Goal: Information Seeking & Learning: Learn about a topic

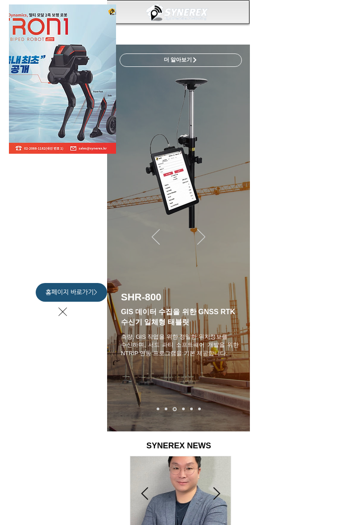
scroll to position [0, 300]
click at [89, 293] on span "홈페이지 바로가기>" at bounding box center [71, 292] width 52 height 9
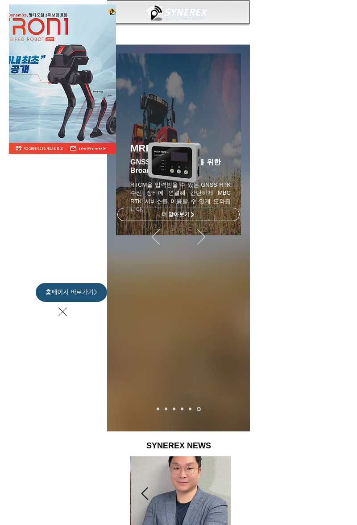
scroll to position [0, 498]
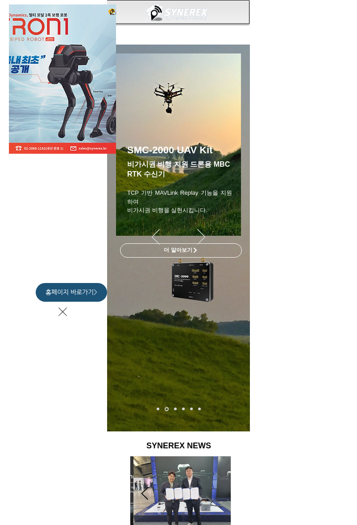
click at [71, 319] on div "LimX Dinamics" at bounding box center [62, 206] width 125 height 412
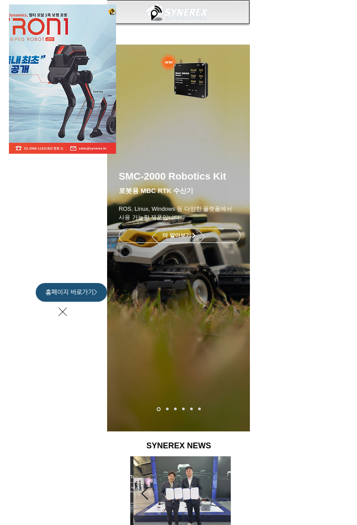
click at [203, 243] on div "LimX Dinamics" at bounding box center [178, 262] width 357 height 525
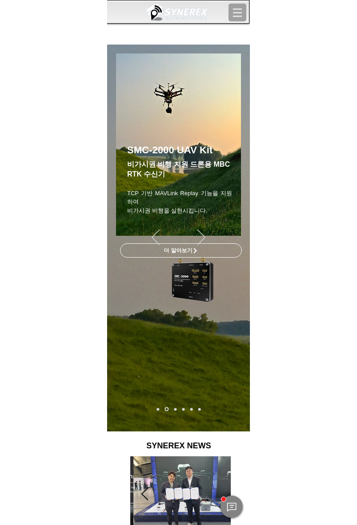
click at [209, 247] on span "더 알아보기" at bounding box center [180, 250] width 121 height 13
